Goal: Task Accomplishment & Management: Manage account settings

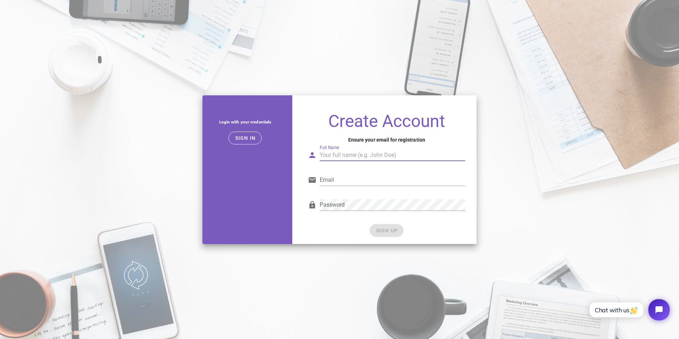
click at [334, 155] on input "Full Name" at bounding box center [391, 155] width 145 height 11
type input "Pedro Boralli"
type input "pedroboralli@hotmail.com"
click at [388, 230] on div "SIGN UP" at bounding box center [386, 230] width 157 height 13
click at [380, 233] on span "SIGN UP" at bounding box center [386, 231] width 22 height 6
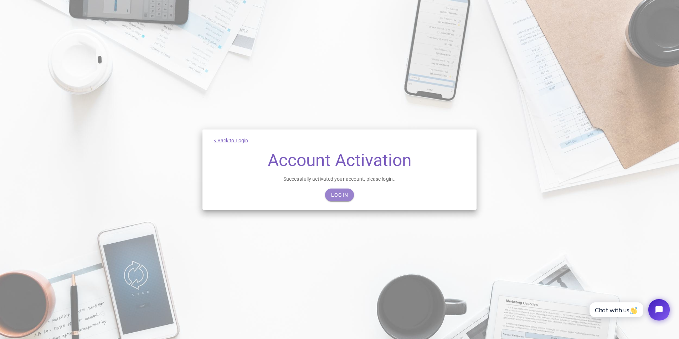
click at [340, 196] on span "Login" at bounding box center [339, 195] width 17 height 6
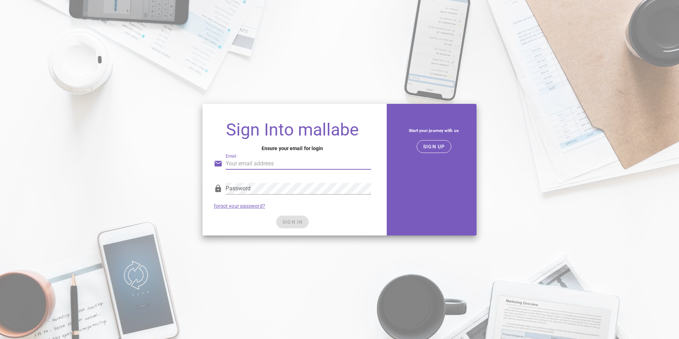
click at [294, 162] on input "Email" at bounding box center [297, 163] width 145 height 11
type input "pedroboralli@hotmail.com"
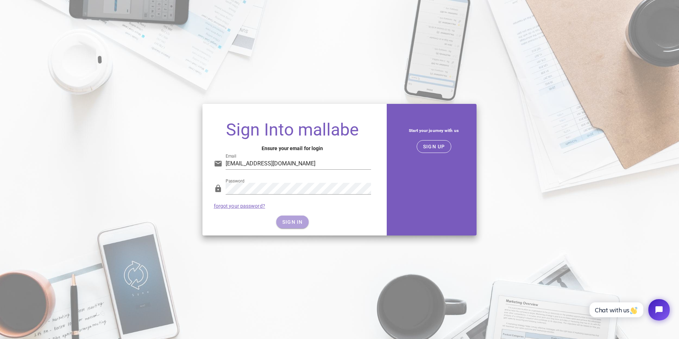
click at [294, 225] on span "SIGN IN" at bounding box center [292, 222] width 21 height 6
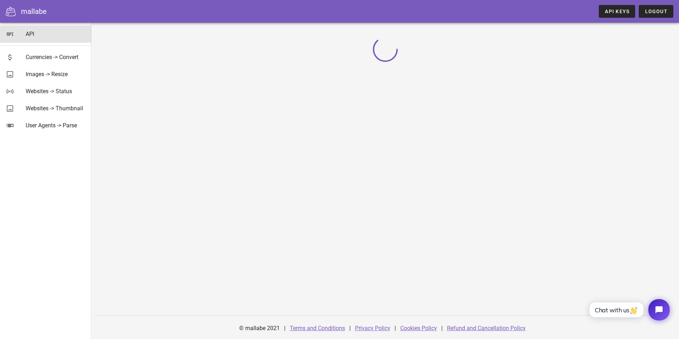
click at [31, 35] on div "API" at bounding box center [56, 34] width 60 height 7
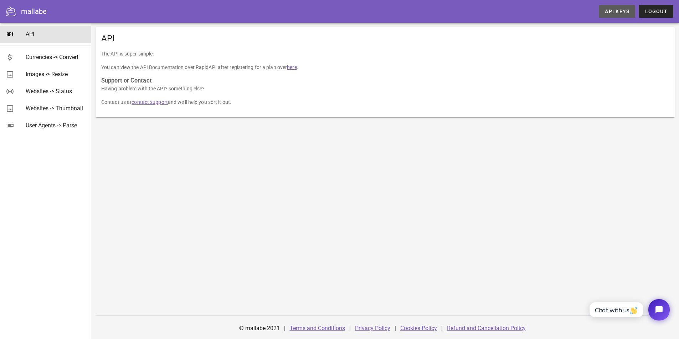
click at [618, 14] on span "API Keys" at bounding box center [616, 12] width 25 height 6
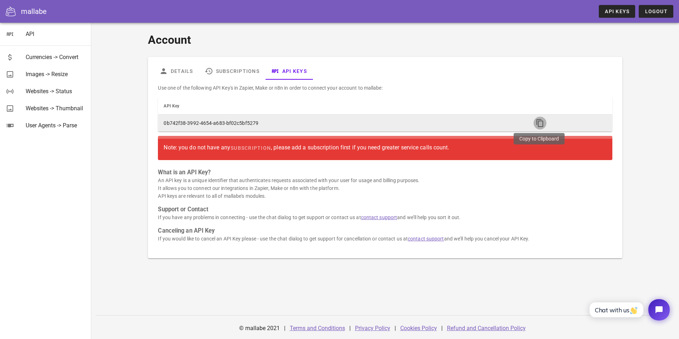
click at [538, 125] on icon "button" at bounding box center [539, 123] width 9 height 9
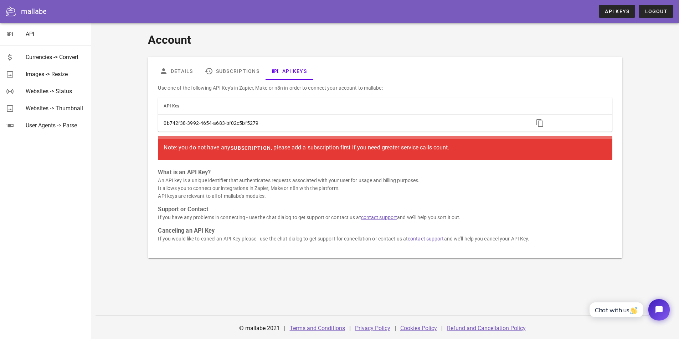
click at [249, 150] on span "subscription" at bounding box center [250, 148] width 41 height 6
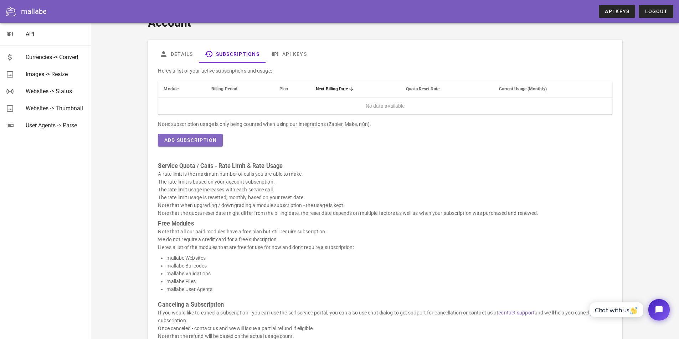
scroll to position [1, 0]
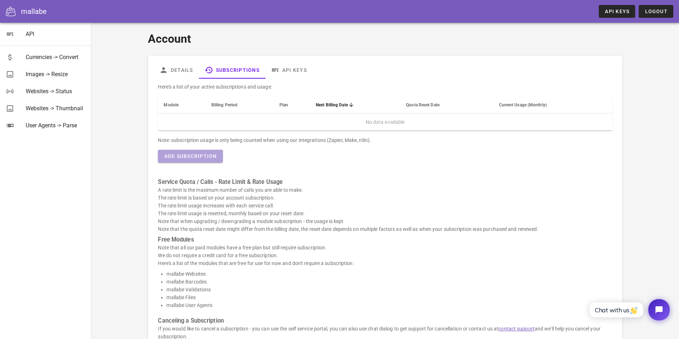
click at [193, 156] on span "Add Subscription" at bounding box center [189, 157] width 53 height 6
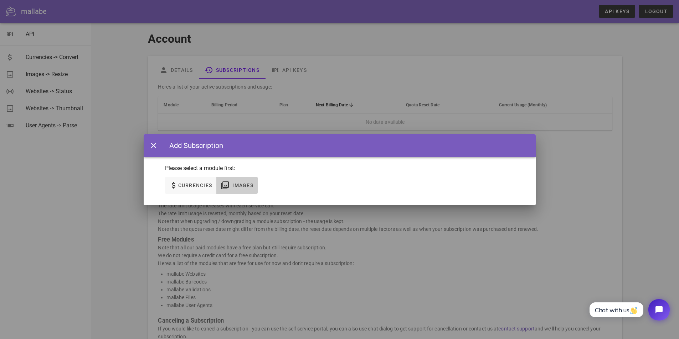
click at [250, 188] on span "Images" at bounding box center [242, 186] width 21 height 6
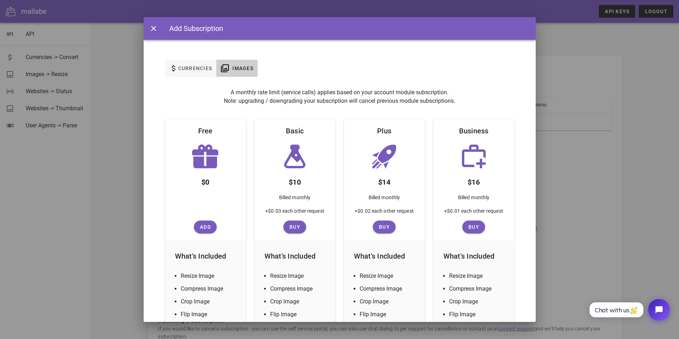
scroll to position [142, 0]
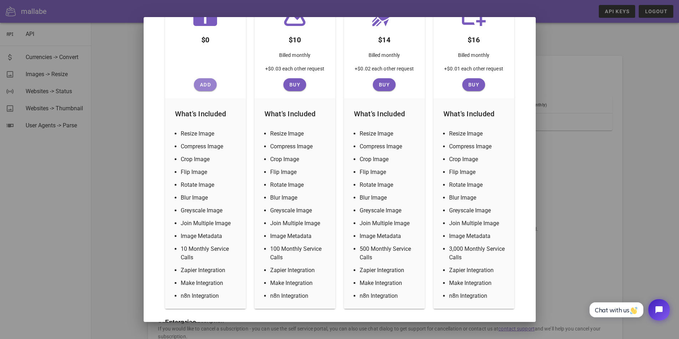
click at [201, 87] on span "Add" at bounding box center [205, 85] width 17 height 6
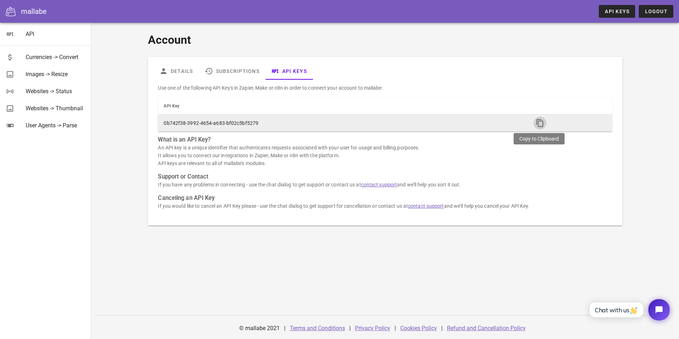
click at [538, 124] on icon "button" at bounding box center [539, 123] width 9 height 9
